Goal: Task Accomplishment & Management: Use online tool/utility

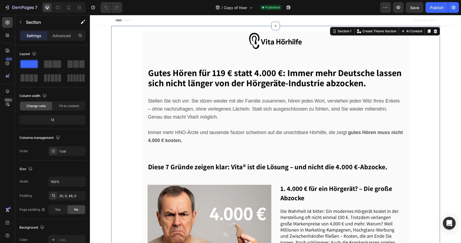
click at [438, 33] on div at bounding box center [436, 31] width 6 height 6
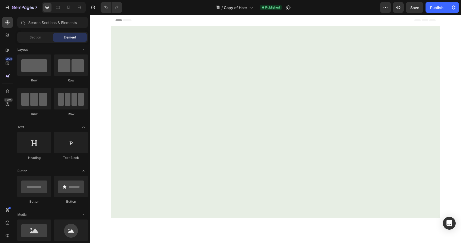
click at [280, 53] on div at bounding box center [275, 122] width 329 height 192
click at [98, 58] on div "Root" at bounding box center [275, 195] width 371 height 338
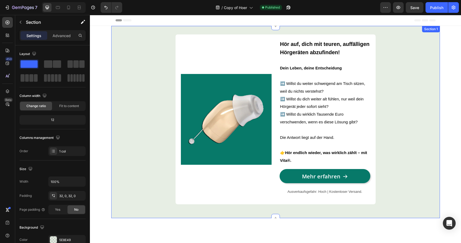
click at [122, 81] on div "Image Hör auf, dich mit teuren, auffälligen Hörgeräten abzufinden! Dein Leben, …" at bounding box center [275, 121] width 329 height 175
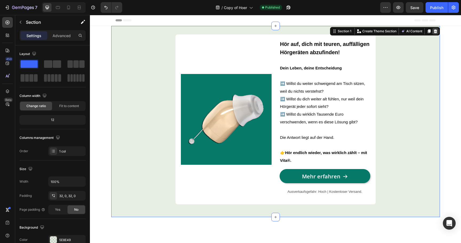
click at [436, 30] on icon at bounding box center [435, 31] width 3 height 4
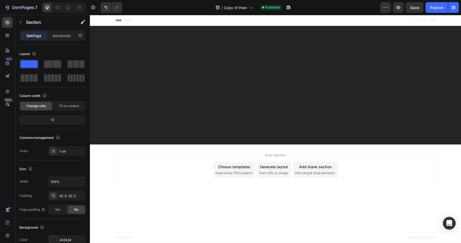
click at [267, 86] on div at bounding box center [275, 85] width 371 height 119
click at [235, 166] on div "Choose templates" at bounding box center [234, 167] width 32 height 6
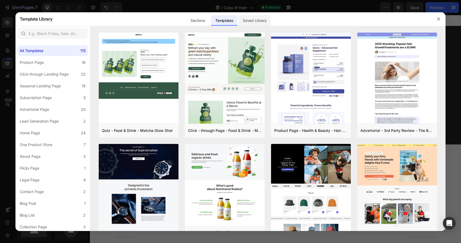
click at [254, 21] on div "Saved Library" at bounding box center [255, 20] width 32 height 11
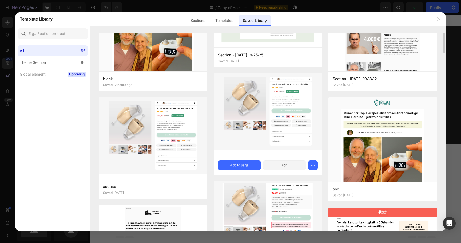
scroll to position [63, 0]
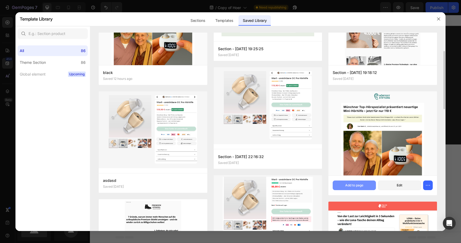
click at [349, 187] on div "Add to page" at bounding box center [355, 185] width 18 height 5
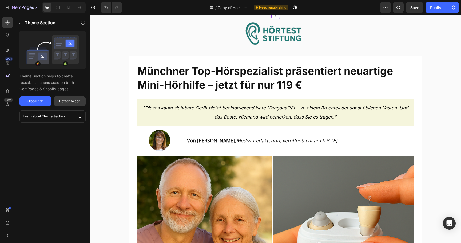
click at [77, 100] on div "Detach to edit" at bounding box center [69, 101] width 21 height 5
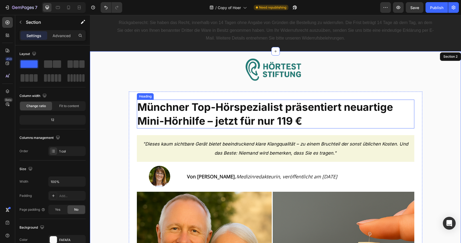
scroll to position [0, 0]
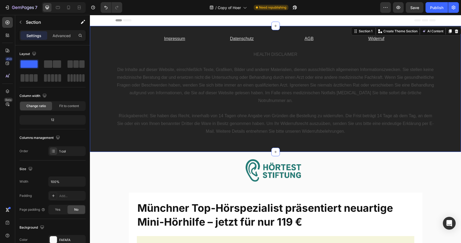
click at [97, 67] on div "Impressum Text Block Datenschutz Text Block AGB Text Block Widerruf Text Block …" at bounding box center [275, 88] width 371 height 109
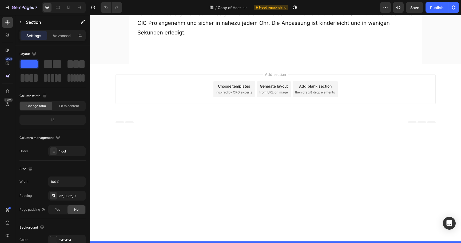
scroll to position [3879, 0]
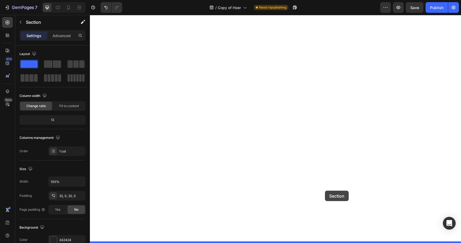
drag, startPoint x: 366, startPoint y: 32, endPoint x: 325, endPoint y: 191, distance: 163.5
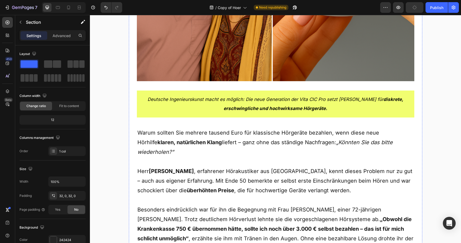
scroll to position [0, 0]
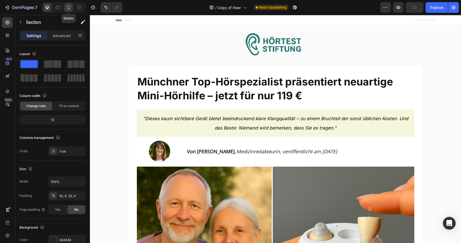
click at [67, 6] on icon at bounding box center [68, 7] width 5 height 5
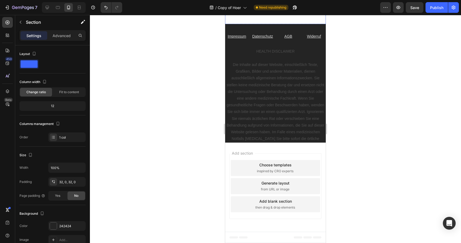
scroll to position [4811, 0]
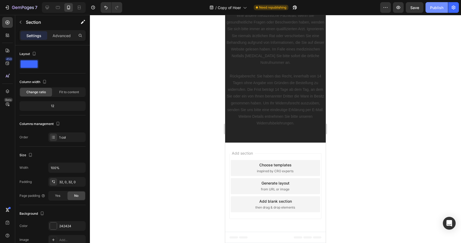
click at [435, 12] on button "Publish" at bounding box center [437, 7] width 22 height 11
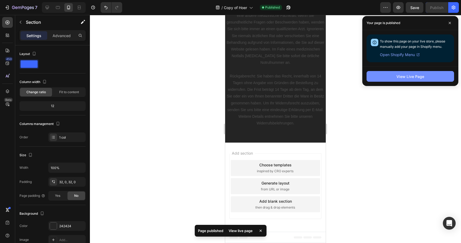
click at [386, 77] on button "View Live Page" at bounding box center [411, 76] width 88 height 11
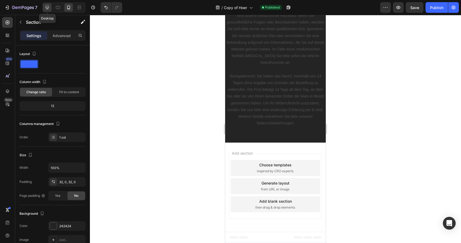
click at [49, 6] on icon at bounding box center [47, 7] width 5 height 5
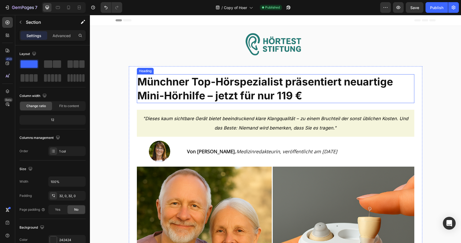
click at [288, 93] on span "Münchner Top-Hörspezialist präsentiert neuartige Mini-Hörhilfe – jetzt für nur …" at bounding box center [266, 88] width 256 height 26
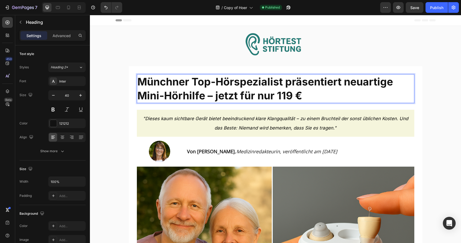
click at [288, 97] on span "Münchner Top-Hörspezialist präsentiert neuartige Mini-Hörhilfe – jetzt für nur …" at bounding box center [266, 88] width 256 height 26
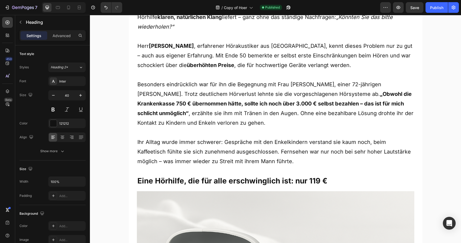
scroll to position [414, 0]
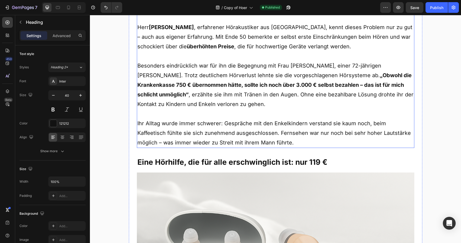
click at [368, 82] on p "Besonders eindrücklich war für ihn die Begegnung mit Frau Helene M., einer 72-j…" at bounding box center [276, 90] width 277 height 58
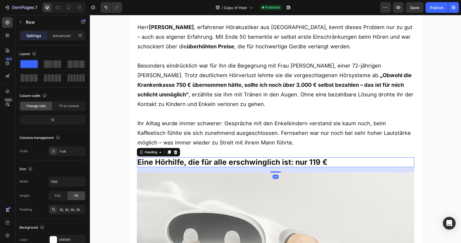
click at [312, 158] on strong "Eine Hörhilfe, die für alle erschwinglich ist: nur 119 €" at bounding box center [233, 162] width 190 height 9
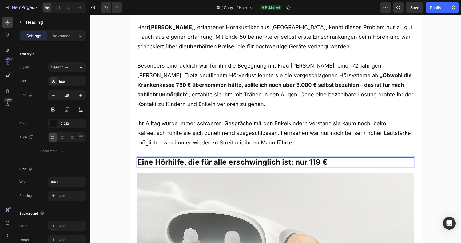
click at [315, 158] on strong "Eine Hörhilfe, die für alle erschwinglich ist: nur 119 €" at bounding box center [233, 162] width 190 height 9
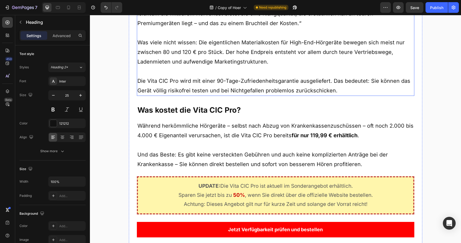
scroll to position [2623, 0]
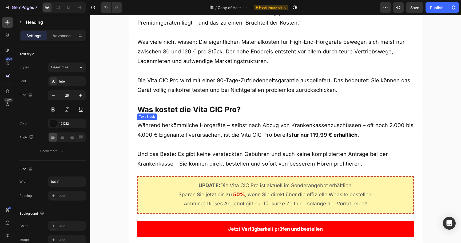
click at [312, 132] on strong "für nur 119,99 € erhältlich" at bounding box center [325, 135] width 66 height 6
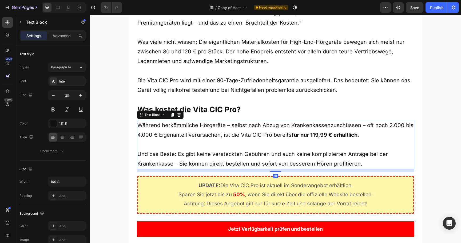
click at [312, 132] on strong "für nur 119,99 € erhältlich" at bounding box center [325, 135] width 66 height 6
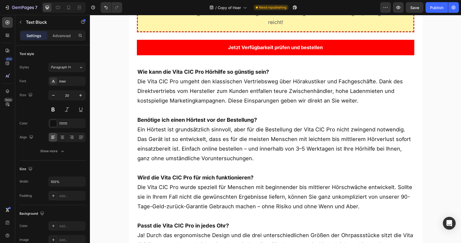
scroll to position [3681, 0]
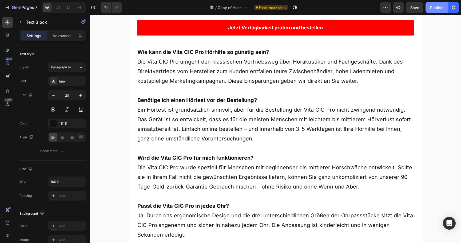
click at [442, 10] on button "Publish" at bounding box center [437, 7] width 22 height 11
click at [68, 8] on icon at bounding box center [68, 7] width 5 height 5
type input "17"
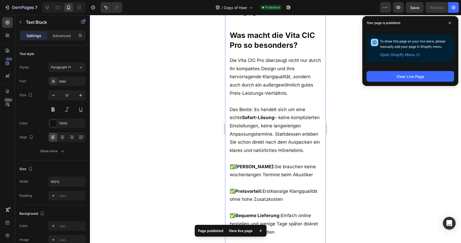
scroll to position [2355, 0]
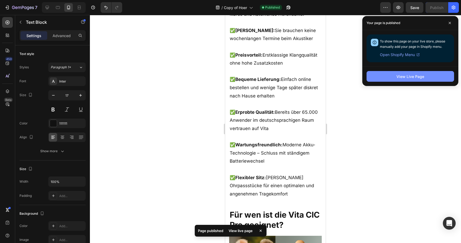
click at [398, 73] on button "View Live Page" at bounding box center [411, 76] width 88 height 11
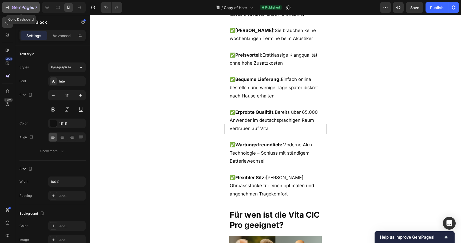
click at [26, 10] on icon "button" at bounding box center [23, 8] width 22 height 5
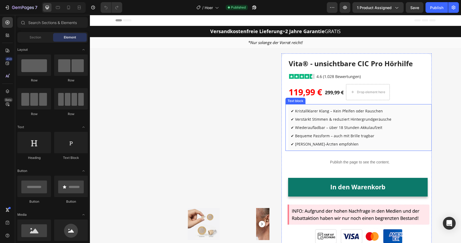
scroll to position [44, 0]
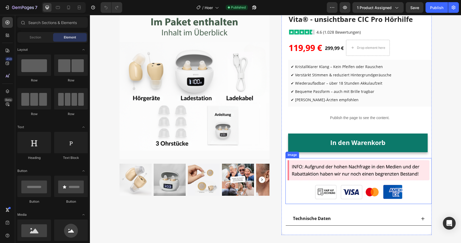
click at [330, 188] on img at bounding box center [359, 181] width 146 height 46
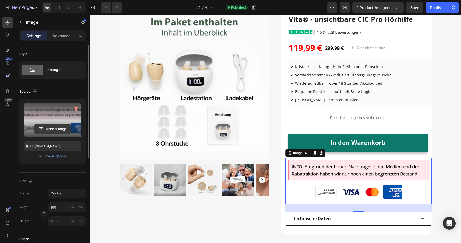
click at [58, 130] on input "file" at bounding box center [52, 128] width 37 height 9
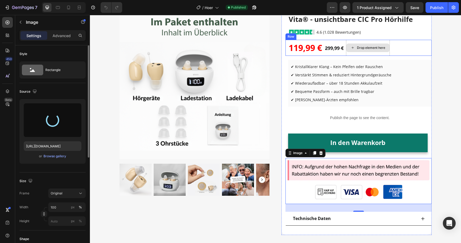
type input "[URL][DOMAIN_NAME]"
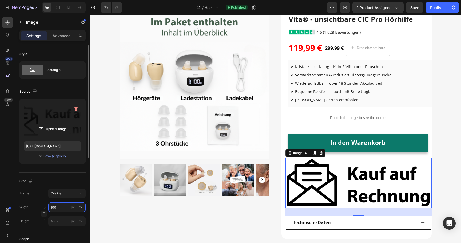
click at [55, 205] on input "100" at bounding box center [66, 207] width 37 height 10
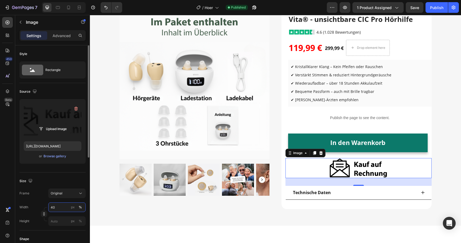
type input "4"
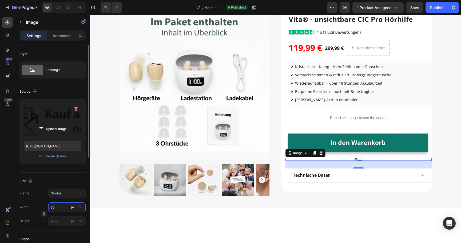
type input "3"
type input "4"
type input "150"
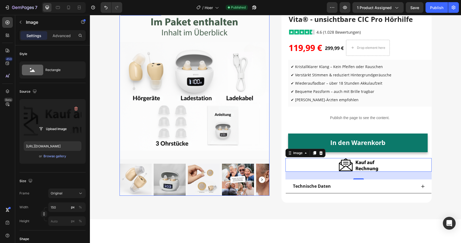
click at [153, 164] on div at bounding box center [195, 180] width 150 height 32
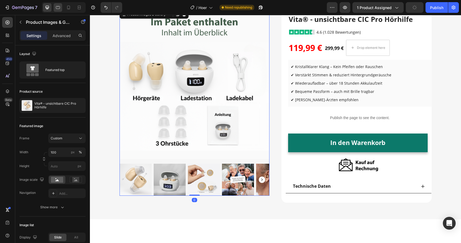
click at [61, 7] on icon at bounding box center [57, 7] width 5 height 5
type input "20"
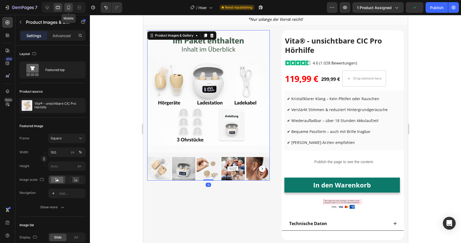
scroll to position [19, 0]
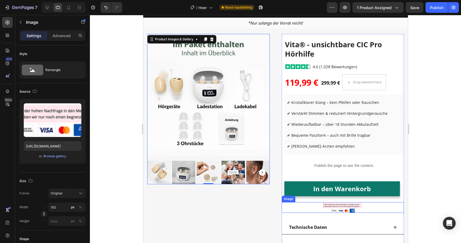
click at [333, 206] on img at bounding box center [343, 207] width 40 height 11
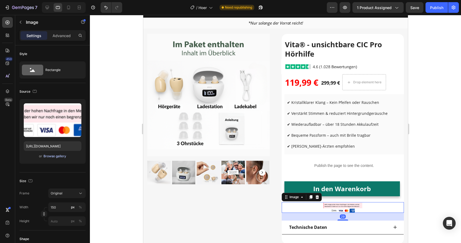
click at [58, 155] on div "Browse gallery" at bounding box center [55, 156] width 23 height 5
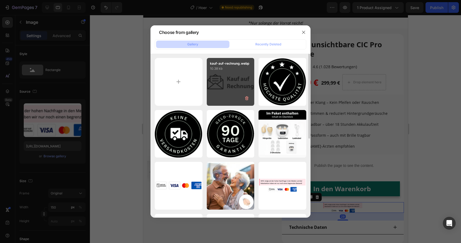
click at [229, 89] on div "kauf-auf-rechnung.webp 10.38 kb" at bounding box center [231, 82] width 48 height 48
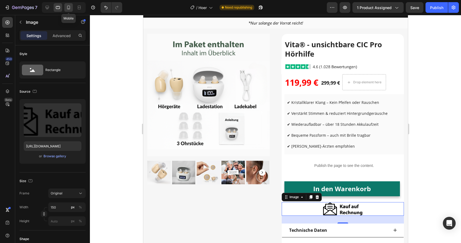
click at [70, 7] on icon at bounding box center [68, 8] width 3 height 4
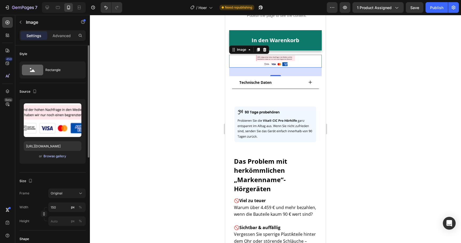
click at [55, 158] on div "Browse gallery" at bounding box center [55, 156] width 23 height 5
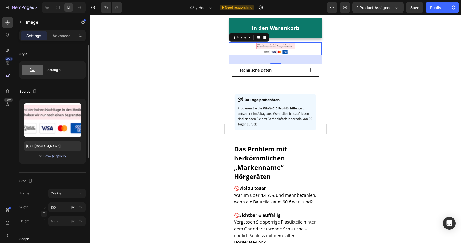
scroll to position [312, 0]
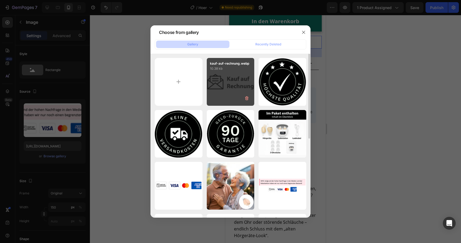
click at [253, 89] on div "kauf-auf-rechnung.webp 10.38 kb" at bounding box center [231, 82] width 48 height 48
type input "[URL][DOMAIN_NAME]"
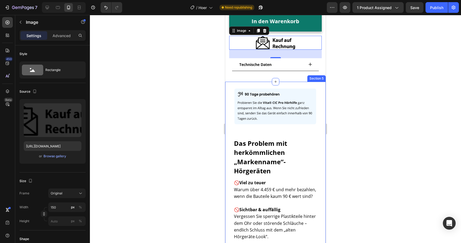
scroll to position [259, 0]
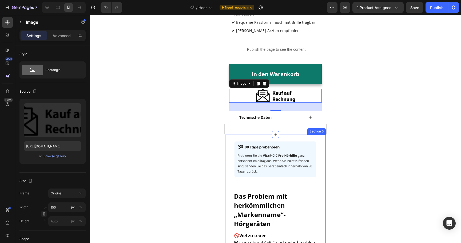
click at [202, 78] on div at bounding box center [275, 129] width 371 height 228
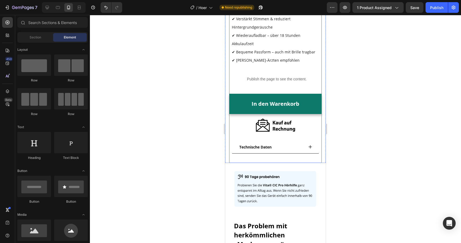
scroll to position [225, 0]
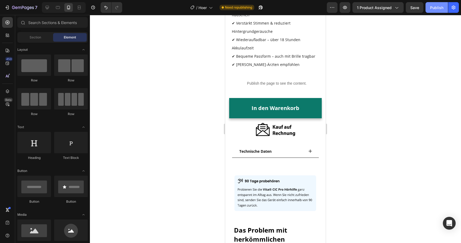
click at [433, 8] on div "Publish" at bounding box center [436, 8] width 13 height 6
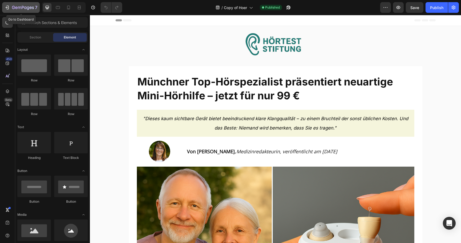
click at [27, 9] on icon "button" at bounding box center [23, 8] width 22 height 5
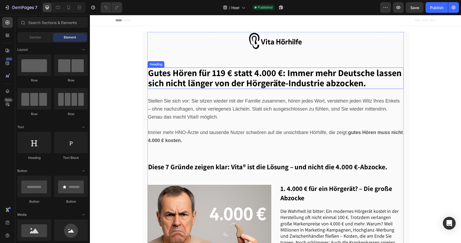
click at [223, 71] on span "Gutes Hören für 119 € statt 4.000 €: Immer mehr Deutsche lassen sich nicht läng…" at bounding box center [275, 78] width 254 height 22
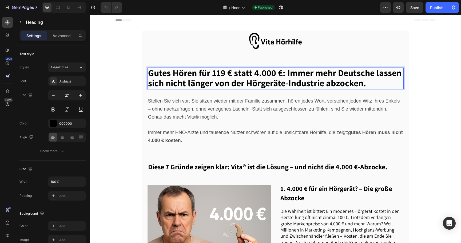
click at [222, 74] on span "Gutes Hören für 119 € statt 4.000 €: Immer mehr Deutsche lassen sich nicht läng…" at bounding box center [275, 78] width 254 height 22
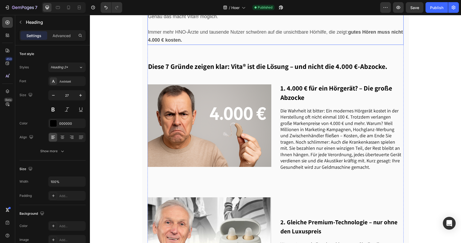
scroll to position [119, 0]
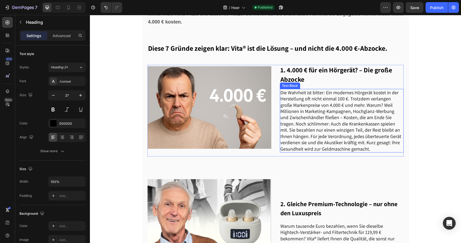
click at [336, 117] on span "Die Wahrheit ist bitter: Ein modernes Hörgerät kostet in der Herstellung oft ni…" at bounding box center [341, 120] width 121 height 62
click at [338, 102] on span "Die Wahrheit ist bitter: Ein modernes Hörgerät kostet in der Herstellung oft ni…" at bounding box center [341, 120] width 121 height 62
click at [340, 98] on span "Die Wahrheit ist bitter: Ein modernes Hörgerät kostet in der Herstellung oft ni…" at bounding box center [341, 120] width 121 height 62
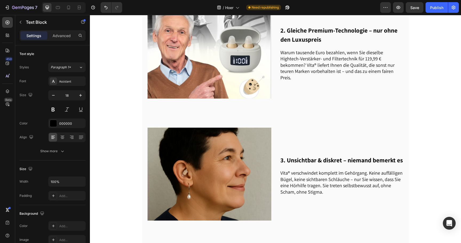
scroll to position [292, 0]
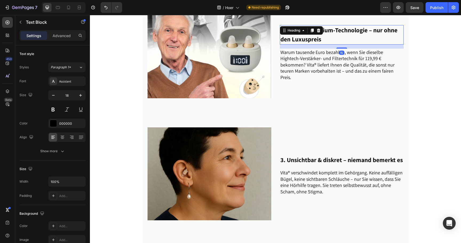
click at [380, 45] on h2 "2. Gleiche Premium-Technologie – nur ohne den Luxuspreis" at bounding box center [342, 34] width 124 height 19
click at [354, 60] on span "Warum tausende Euro bezahlen, wenn Sie dieselbe Hightech-Verstärker- und Filter…" at bounding box center [338, 64] width 114 height 31
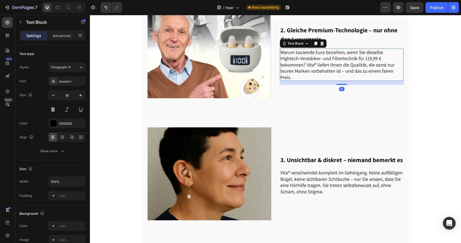
click at [348, 60] on span "Warum tausende Euro bezahlen, wenn Sie dieselbe Hightech-Verstärker- und Filter…" at bounding box center [338, 64] width 114 height 31
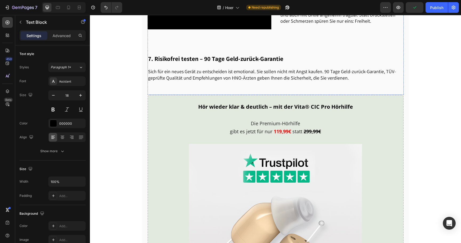
scroll to position [820, 0]
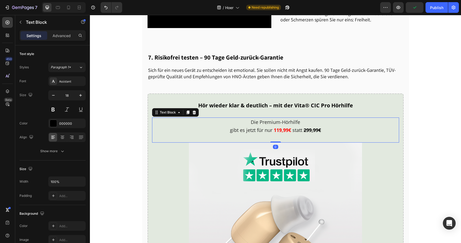
click at [282, 133] on strong "119,99€" at bounding box center [282, 130] width 17 height 6
click at [280, 133] on strong "119,99€" at bounding box center [282, 130] width 17 height 6
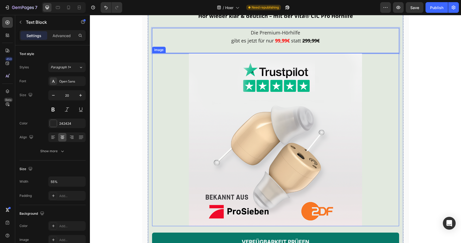
scroll to position [945, 0]
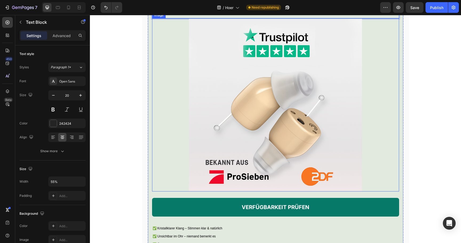
click at [271, 122] on img at bounding box center [275, 104] width 173 height 173
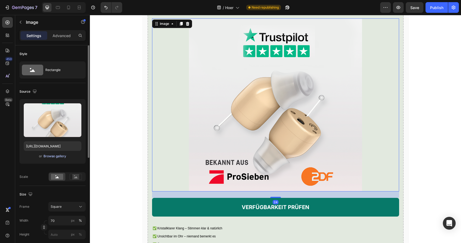
click at [57, 158] on div "Browse gallery" at bounding box center [55, 156] width 23 height 5
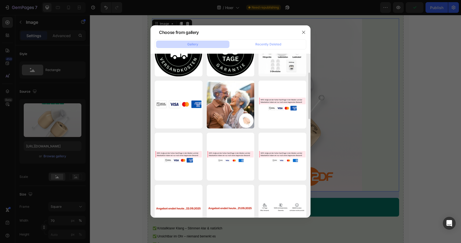
scroll to position [78, 0]
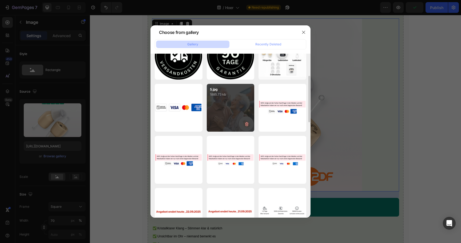
click at [229, 122] on div "5.jpg 1885.73 kb" at bounding box center [231, 108] width 48 height 48
type input "https://cdn.shopify.com/s/files/1/0913/5734/8171/files/gempages_555675308238308…"
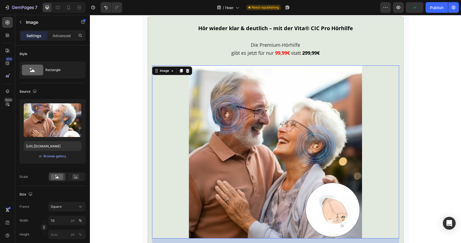
scroll to position [895, 0]
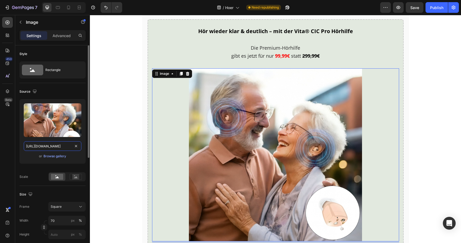
click at [61, 146] on input "https://cdn.shopify.com/s/files/1/0913/5734/8171/files/gempages_555675308238308…" at bounding box center [53, 146] width 58 height 10
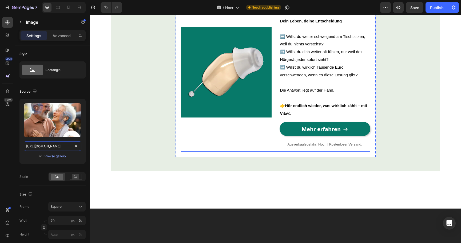
scroll to position [1658, 0]
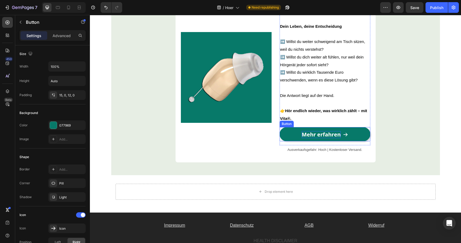
click at [335, 135] on strong "Mehr erfahren" at bounding box center [321, 134] width 39 height 7
click at [340, 135] on strong "Mehr erfahren" at bounding box center [321, 134] width 39 height 7
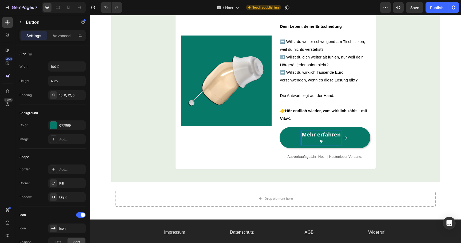
scroll to position [0, 0]
click at [326, 144] on p "Mehr erfahren nur noch 12 auf Lager" at bounding box center [321, 138] width 57 height 14
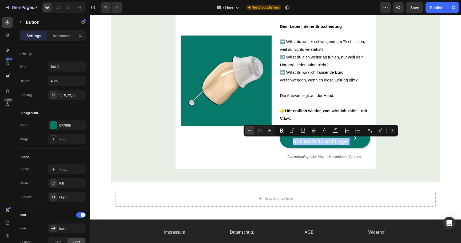
click at [250, 131] on icon "Editor contextual toolbar" at bounding box center [249, 130] width 5 height 5
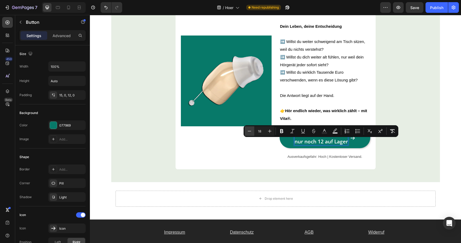
click at [250, 131] on icon "Editor contextual toolbar" at bounding box center [249, 130] width 5 height 5
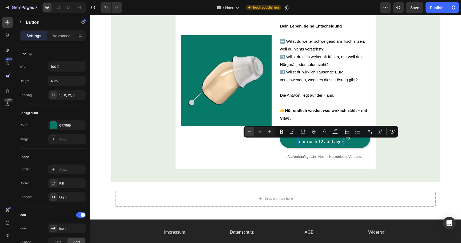
click at [250, 131] on icon "Editor contextual toolbar" at bounding box center [249, 131] width 5 height 5
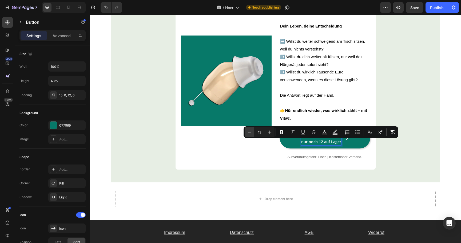
scroll to position [1658, 0]
click at [250, 131] on icon "Editor contextual toolbar" at bounding box center [249, 132] width 5 height 5
type input "11"
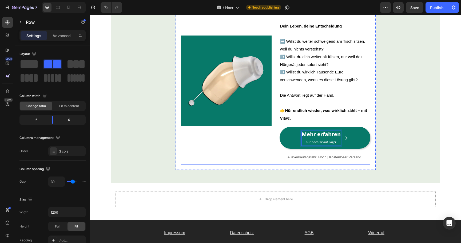
click at [237, 152] on div "Image" at bounding box center [226, 81] width 91 height 167
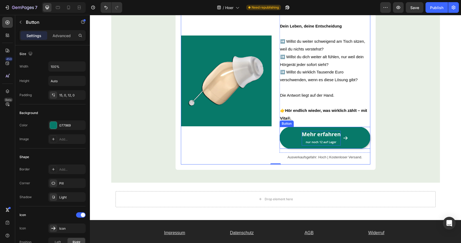
click at [320, 141] on span "nur noch 12 auf Lager" at bounding box center [321, 142] width 31 height 4
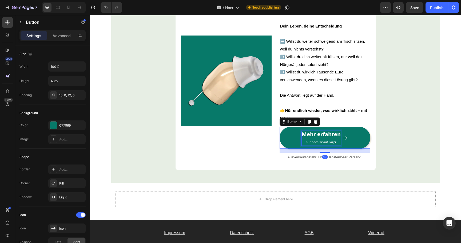
click at [319, 143] on span "nur noch 12 auf Lager" at bounding box center [321, 142] width 31 height 4
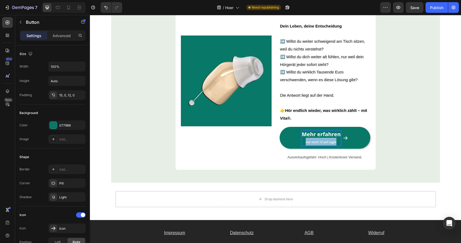
click at [319, 143] on span "nur noch 12 auf Lager" at bounding box center [321, 142] width 31 height 4
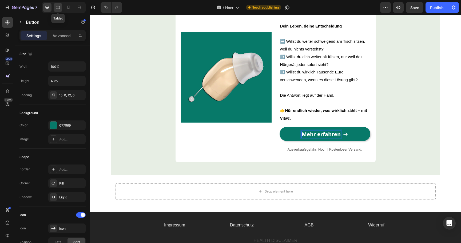
click at [58, 7] on icon at bounding box center [57, 7] width 5 height 5
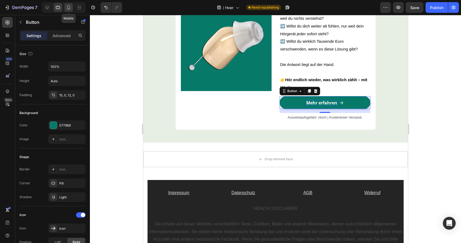
click at [66, 7] on icon at bounding box center [68, 7] width 5 height 5
type input "18"
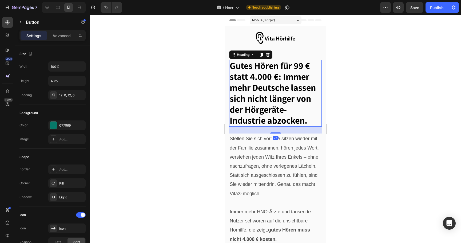
click at [291, 66] on span "Gutes Hören für 99 € statt 4.000 €: Immer mehr Deutsche lassen sich nicht länge…" at bounding box center [273, 93] width 86 height 67
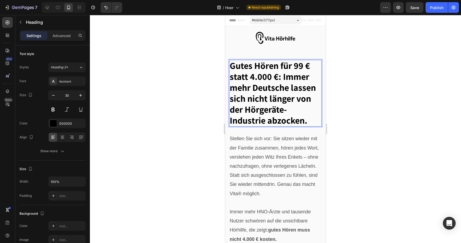
click at [308, 68] on span "Gutes Hören für 99 € statt 4.000 €: Immer mehr Deutsche lassen sich nicht länge…" at bounding box center [273, 93] width 86 height 67
click at [274, 77] on span "Gutes Hören für 99€ statt 4.000 €: Immer mehr Deutsche lassen sich nicht länger…" at bounding box center [273, 93] width 86 height 67
click at [198, 92] on div at bounding box center [275, 129] width 371 height 228
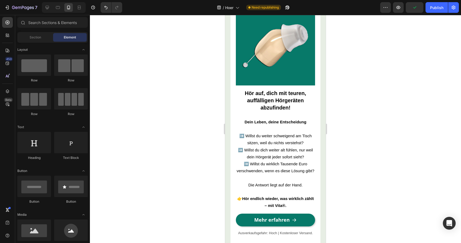
scroll to position [1940, 0]
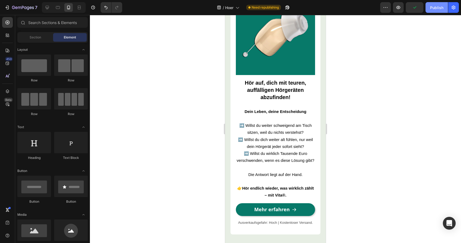
click at [437, 9] on div "Publish" at bounding box center [436, 8] width 13 height 6
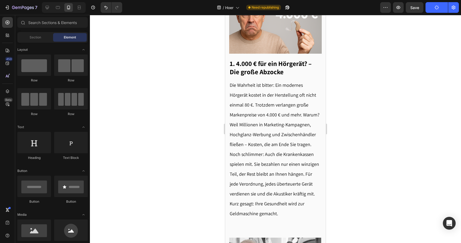
scroll to position [0, 0]
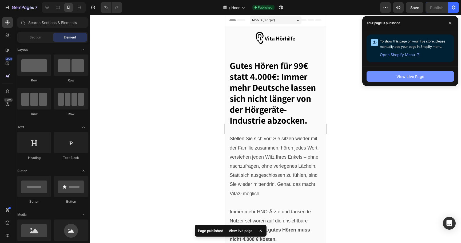
click at [381, 76] on button "View Live Page" at bounding box center [411, 76] width 88 height 11
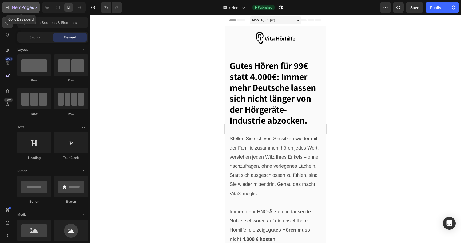
click at [15, 11] on button "7" at bounding box center [21, 7] width 38 height 11
